Goal: Task Accomplishment & Management: Complete application form

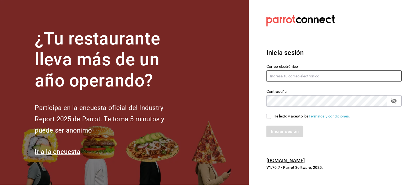
type input "[EMAIL_ADDRESS][DOMAIN_NAME]"
click at [269, 116] on input "He leído y acepto los Términos y condiciones." at bounding box center [269, 116] width 5 height 5
checkbox input "true"
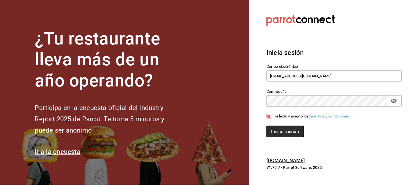
click at [281, 133] on button "Iniciar sesión" at bounding box center [285, 131] width 37 height 12
